Goal: Task Accomplishment & Management: Manage account settings

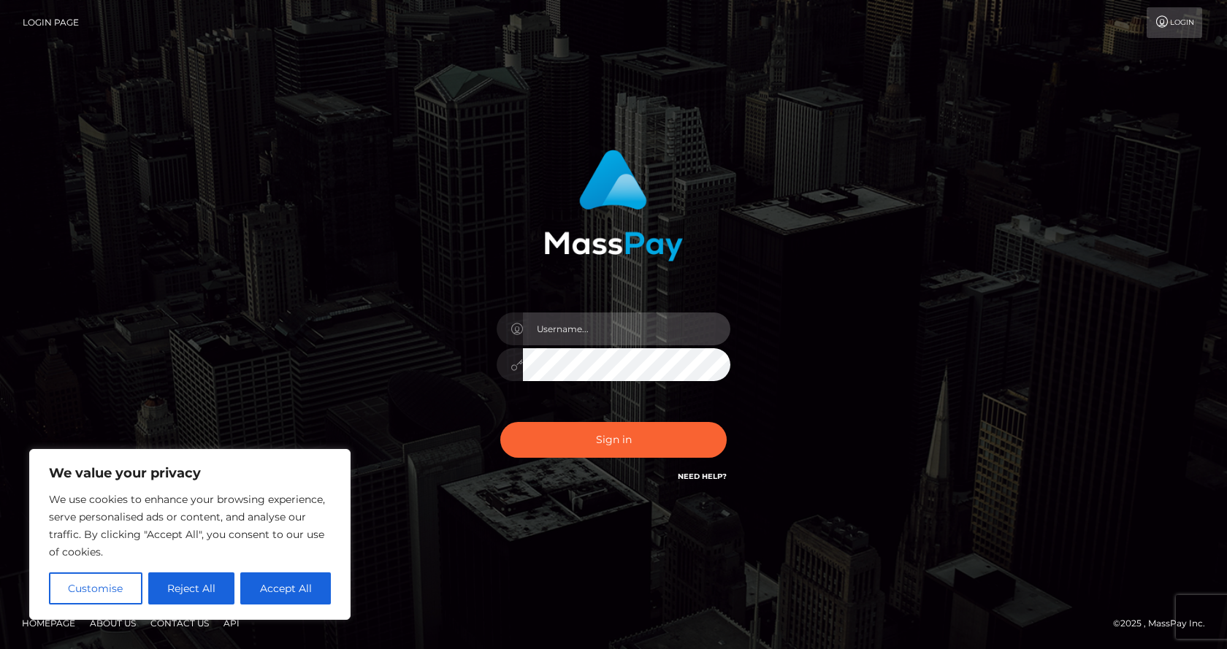
click at [584, 324] on input "text" at bounding box center [626, 328] width 207 height 33
type input "[EMAIL_ADDRESS][DOMAIN_NAME]"
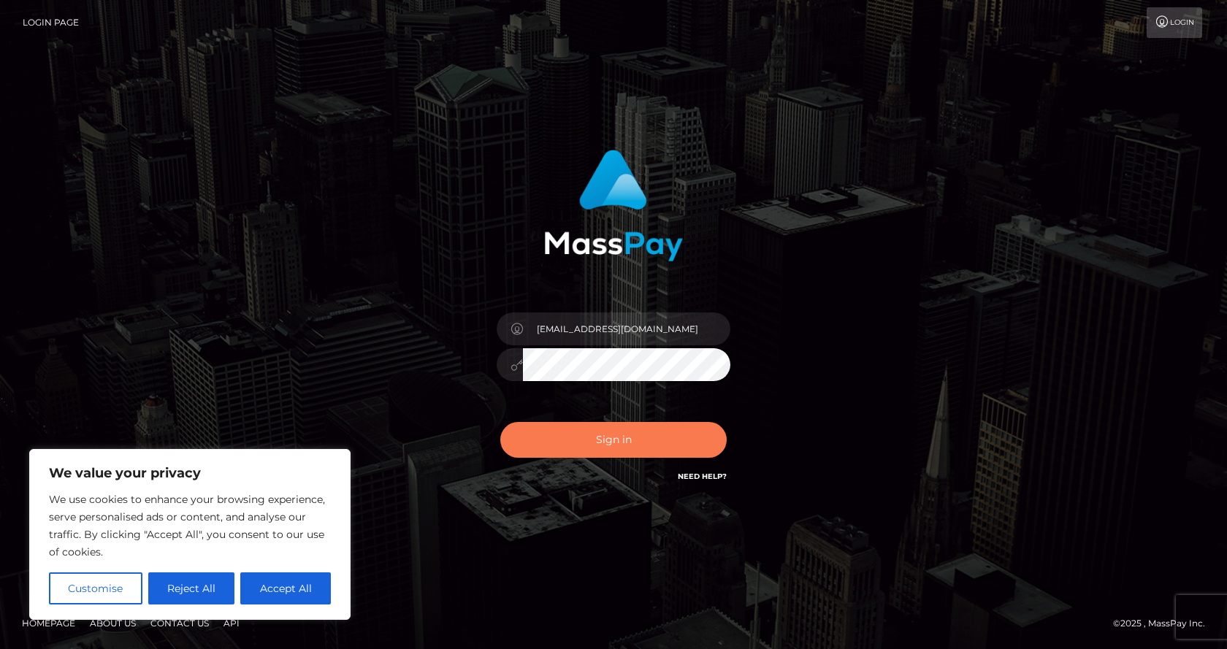
click at [612, 424] on button "Sign in" at bounding box center [613, 440] width 226 height 36
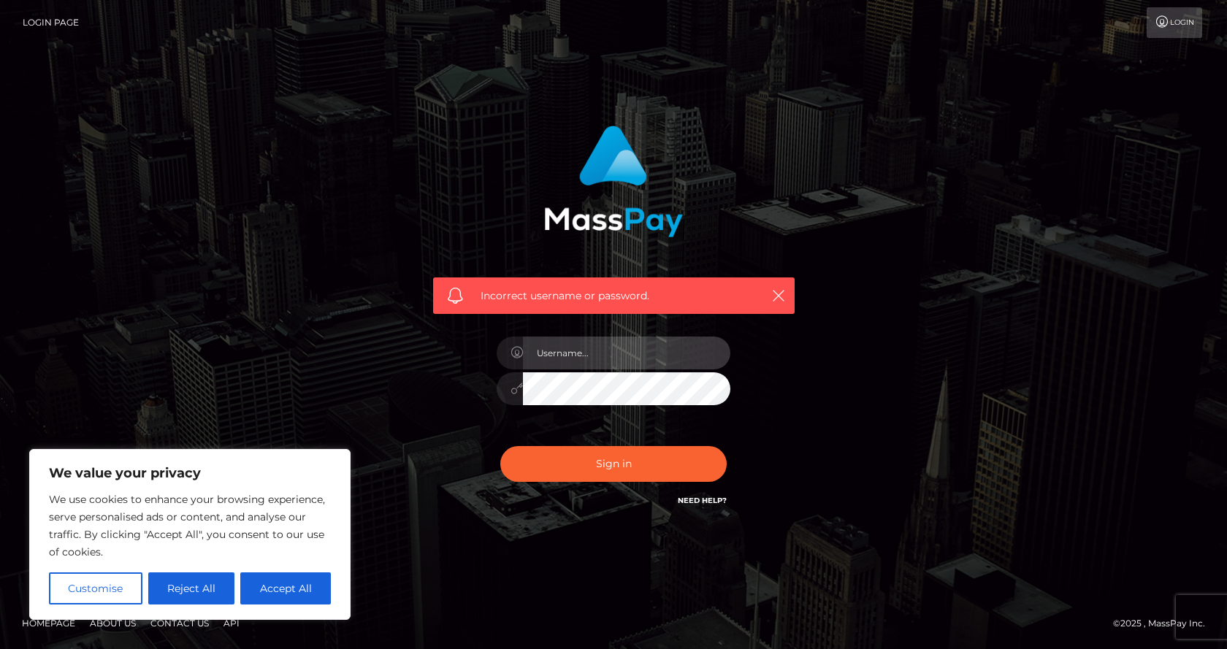
click at [607, 337] on input "text" at bounding box center [626, 353] width 207 height 33
type input "[EMAIL_ADDRESS][DOMAIN_NAME]"
click at [180, 588] on button "Reject All" at bounding box center [191, 588] width 87 height 32
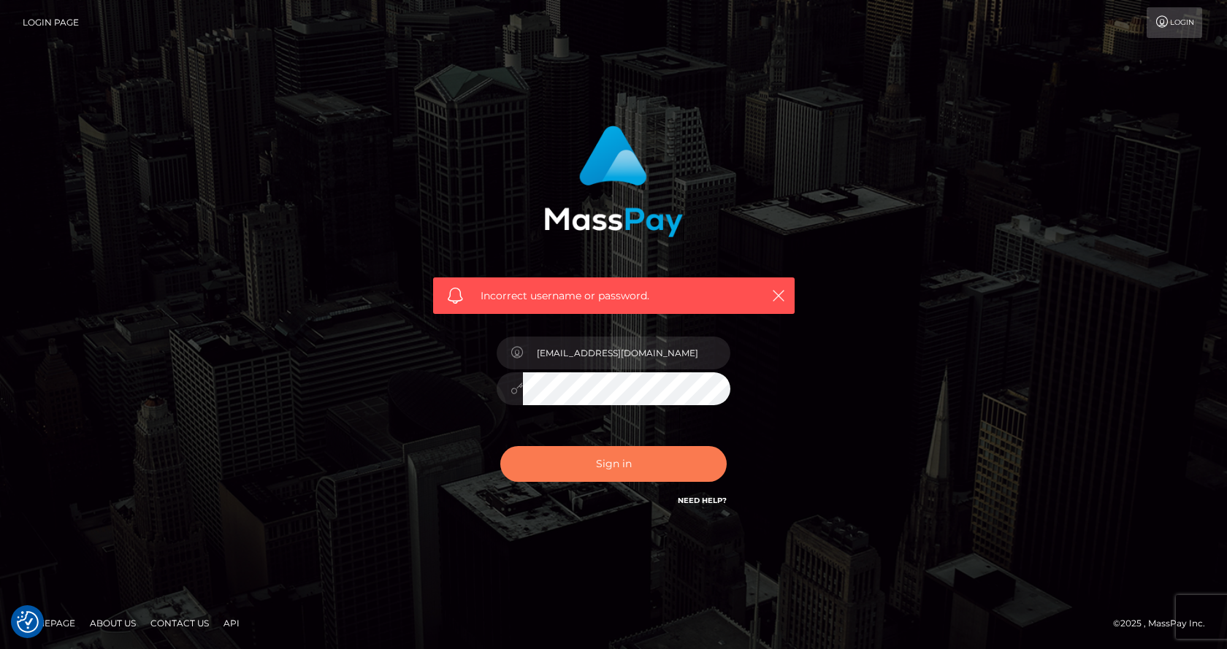
click at [613, 476] on button "Sign in" at bounding box center [613, 464] width 226 height 36
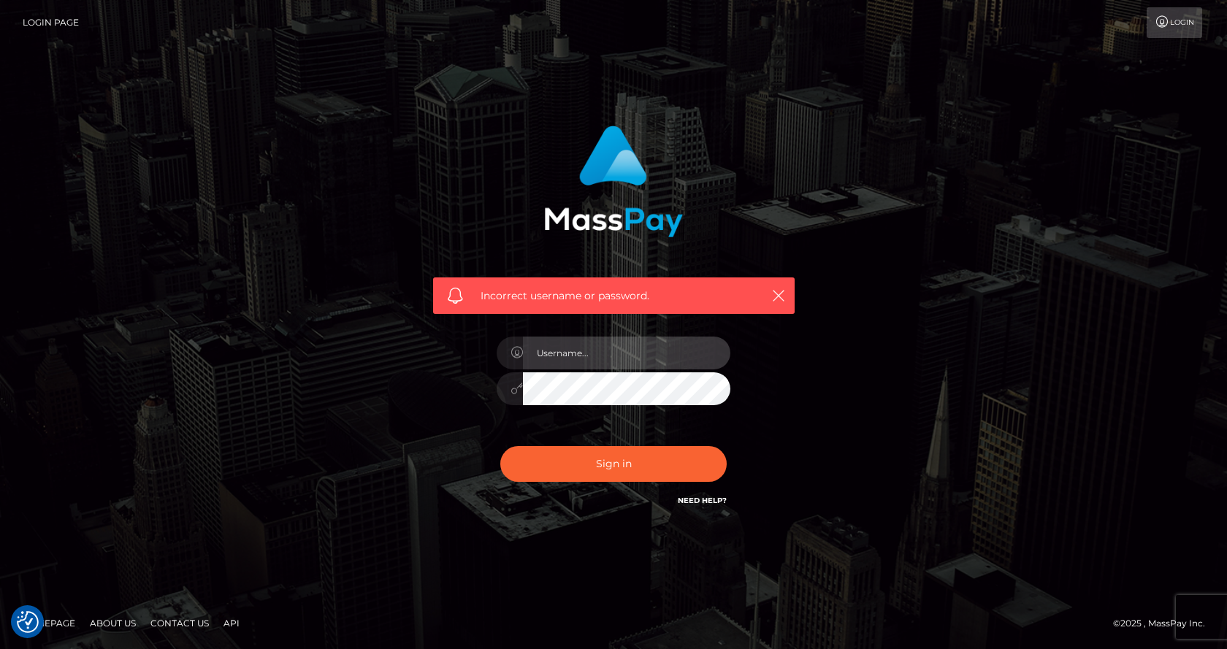
click at [634, 353] on input "text" at bounding box center [626, 353] width 207 height 33
type input "wmsbogota@gmail.com"
click at [500, 446] on button "Sign in" at bounding box center [613, 464] width 226 height 36
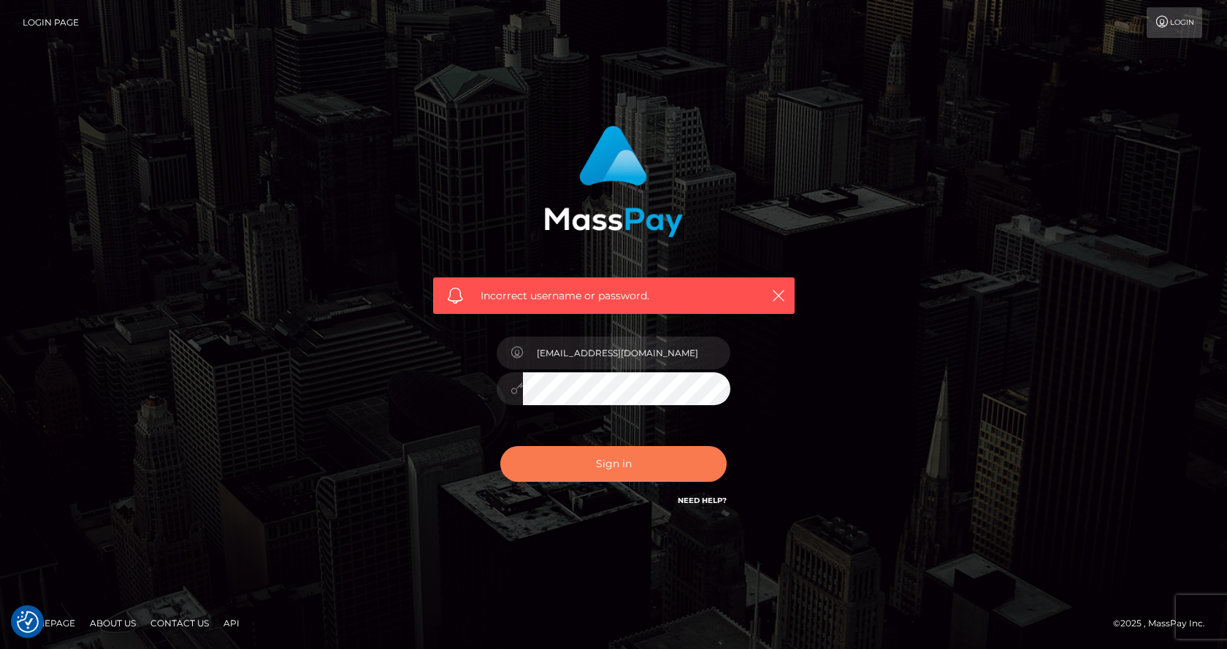
click at [558, 461] on button "Sign in" at bounding box center [613, 464] width 226 height 36
click at [589, 461] on button "Sign in" at bounding box center [613, 464] width 226 height 36
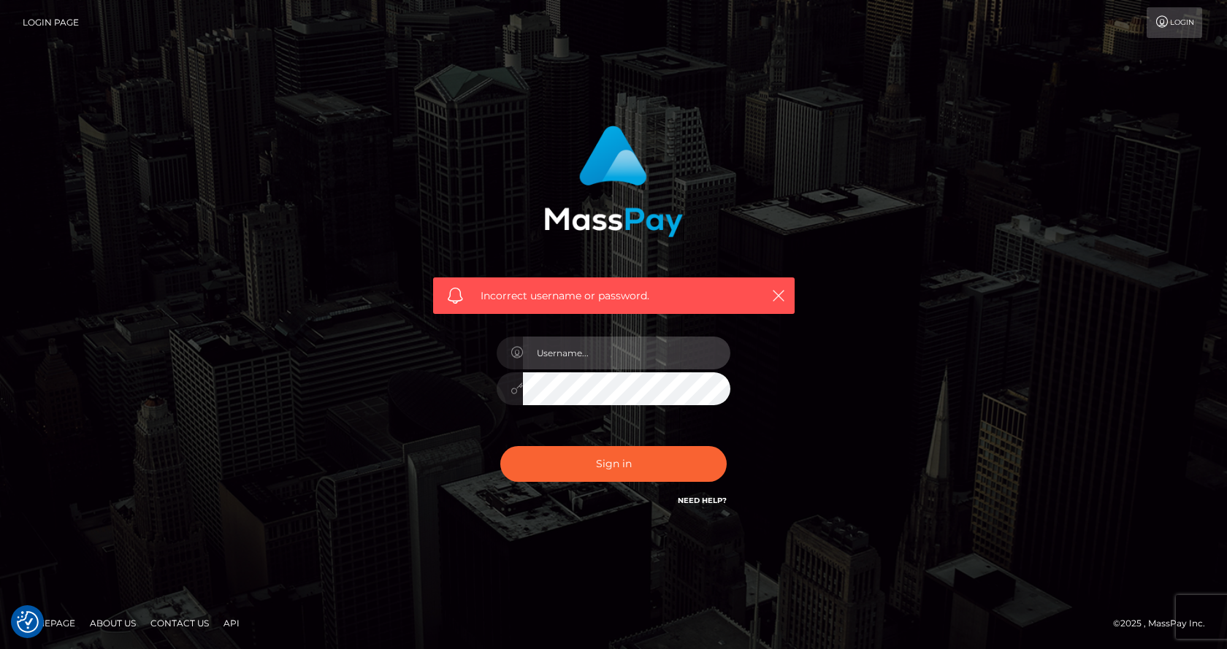
click at [592, 353] on input "text" at bounding box center [626, 353] width 207 height 33
click at [781, 342] on div "Incorrect username or password." at bounding box center [613, 317] width 383 height 405
click at [560, 409] on div at bounding box center [614, 382] width 256 height 112
click at [592, 333] on div at bounding box center [614, 382] width 256 height 112
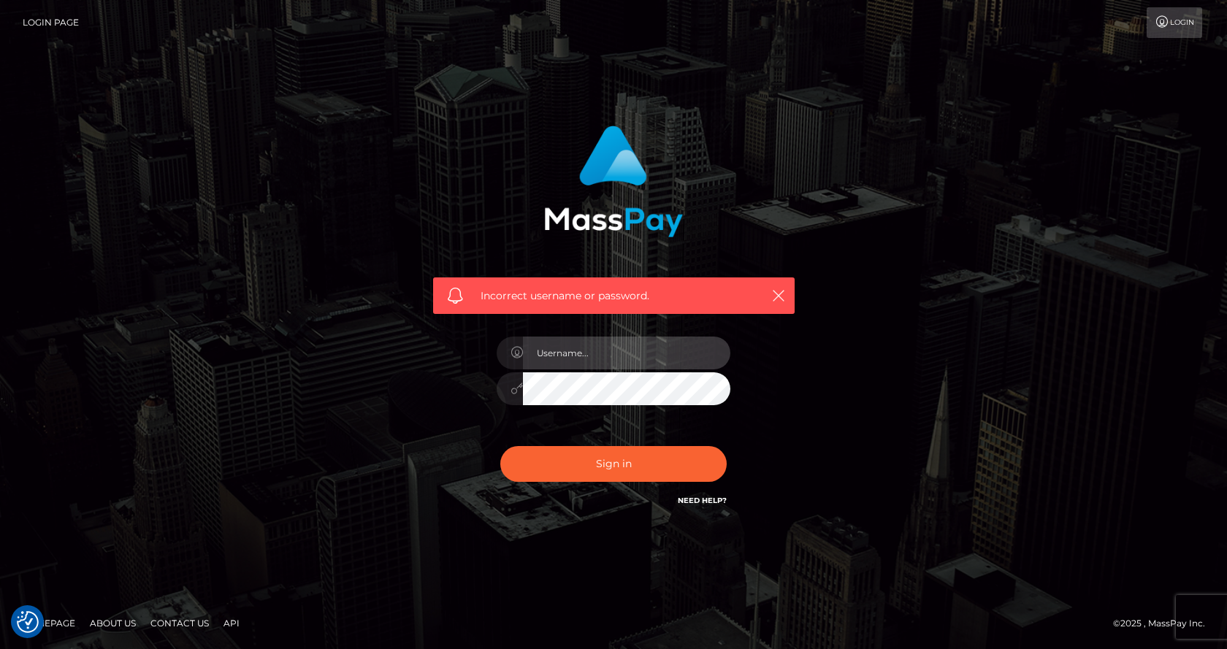
click at [593, 345] on input "text" at bounding box center [626, 353] width 207 height 33
type input "wmsbogota@gmail.com"
drag, startPoint x: 448, startPoint y: 434, endPoint x: 494, endPoint y: 442, distance: 47.4
click at [448, 434] on div "Incorrect username or password. wmsbogota@gmail.com" at bounding box center [613, 317] width 383 height 405
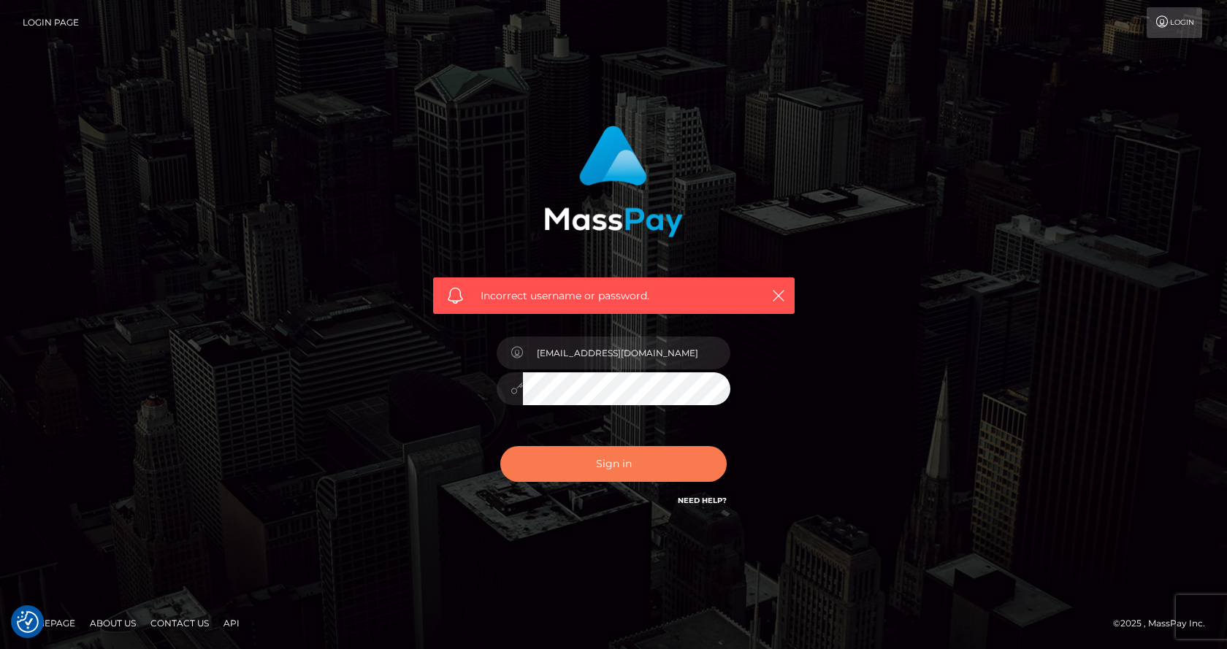
click at [623, 457] on button "Sign in" at bounding box center [613, 464] width 226 height 36
click at [699, 505] on link "Need Help?" at bounding box center [702, 500] width 49 height 9
click at [781, 294] on icon "button" at bounding box center [778, 295] width 15 height 15
click at [791, 280] on div "Incorrect username or password." at bounding box center [613, 295] width 361 height 37
click at [786, 286] on div "Incorrect username or password." at bounding box center [613, 295] width 361 height 37
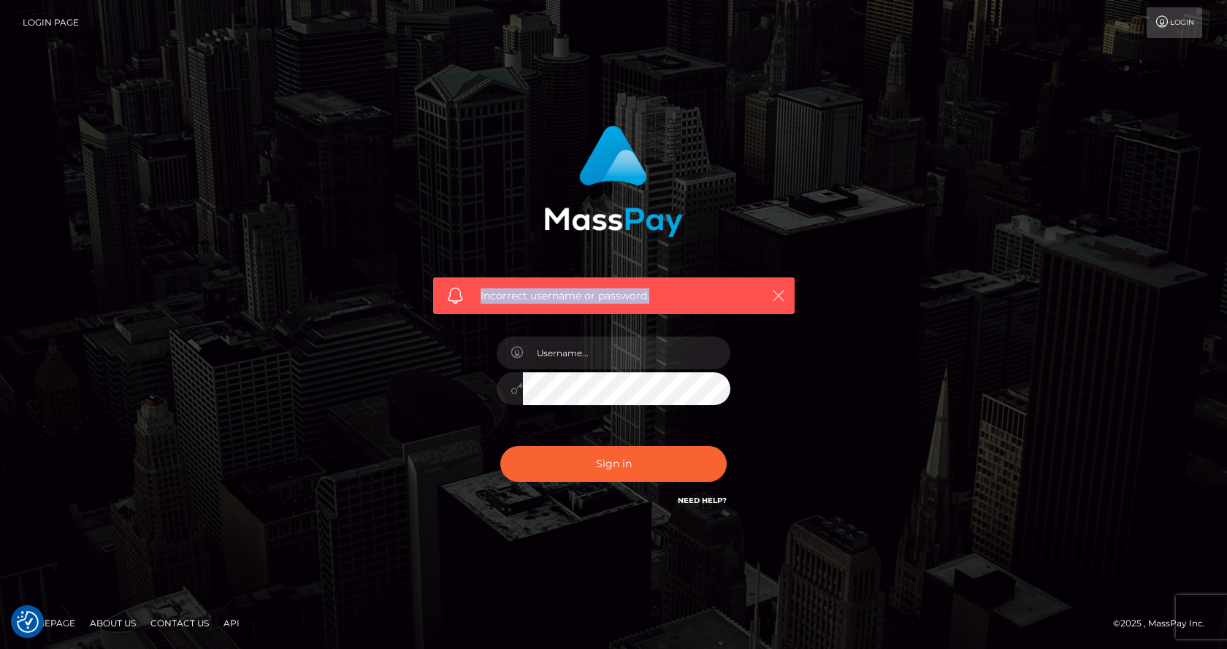
click at [771, 295] on icon "button" at bounding box center [778, 295] width 15 height 15
click at [780, 295] on icon "button" at bounding box center [778, 295] width 15 height 15
click at [60, 26] on link "Login Page" at bounding box center [51, 22] width 56 height 31
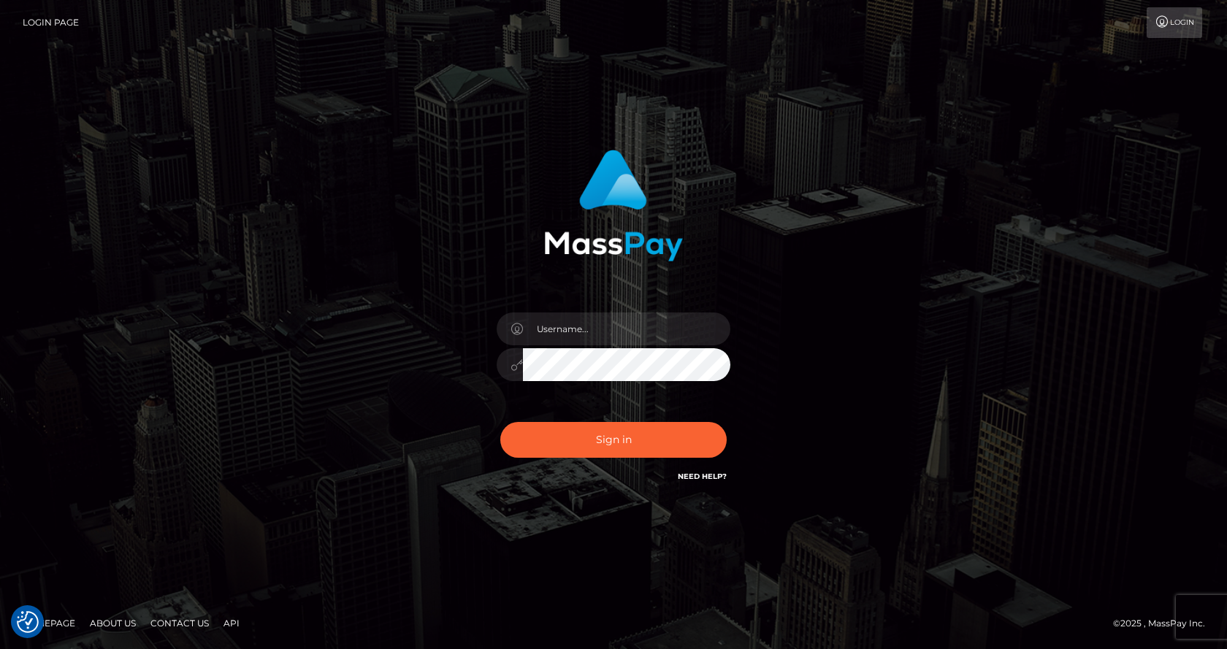
click at [702, 485] on div "Need Help?" at bounding box center [702, 478] width 49 height 18
click at [697, 478] on link "Need Help?" at bounding box center [702, 476] width 49 height 9
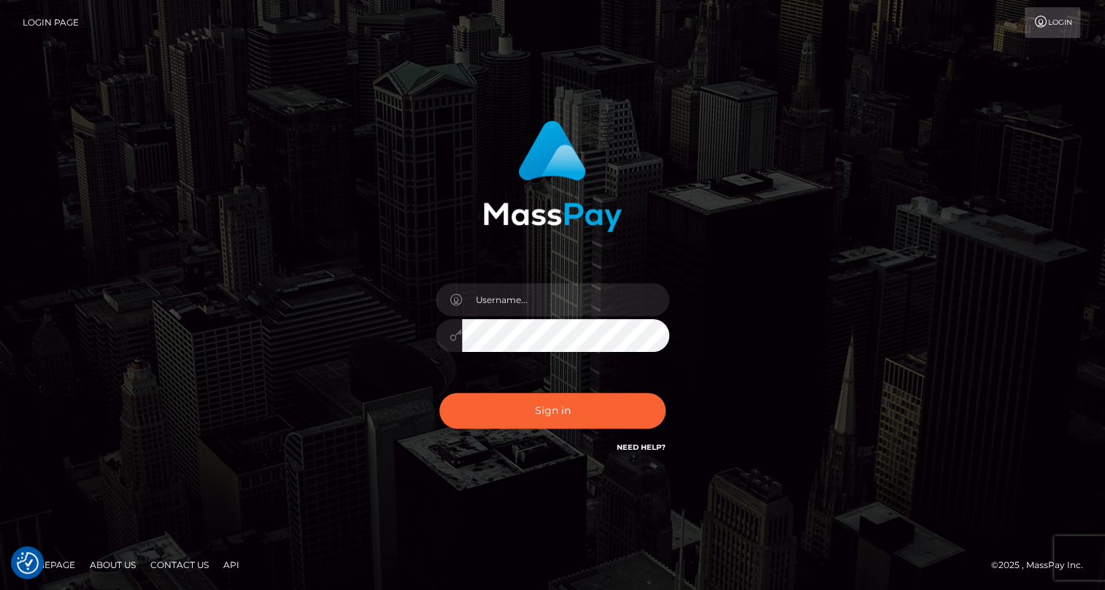
click at [1060, 20] on link "Login" at bounding box center [1052, 22] width 55 height 31
click at [529, 285] on input "text" at bounding box center [565, 299] width 207 height 33
type input "wmsbogota@gmail.com"
click at [613, 140] on img at bounding box center [552, 176] width 139 height 112
click at [644, 445] on link "Need Help?" at bounding box center [641, 446] width 49 height 9
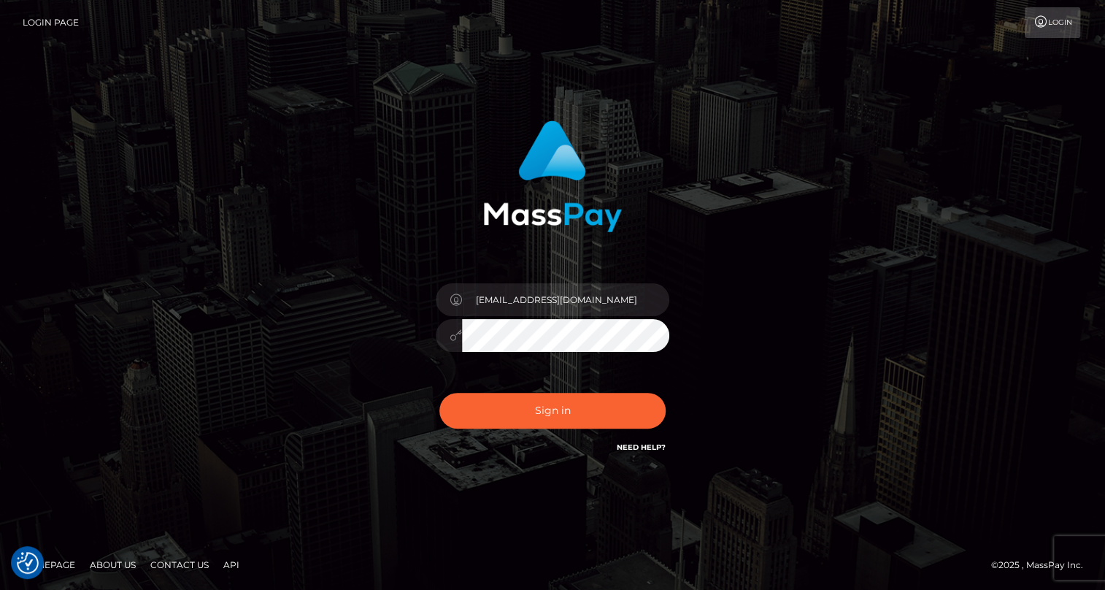
click at [1043, 34] on link "Login" at bounding box center [1052, 22] width 55 height 31
